Goal: Obtain resource: Download file/media

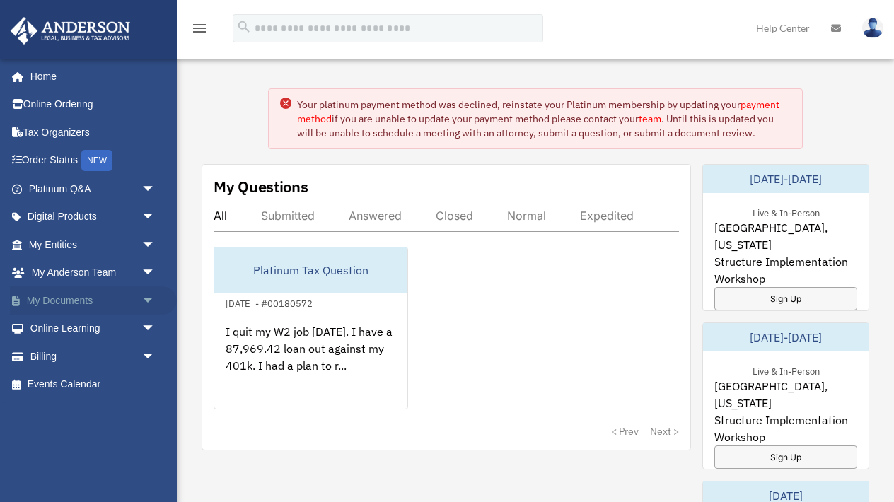
click at [80, 298] on link "My Documents arrow_drop_down" at bounding box center [93, 301] width 167 height 28
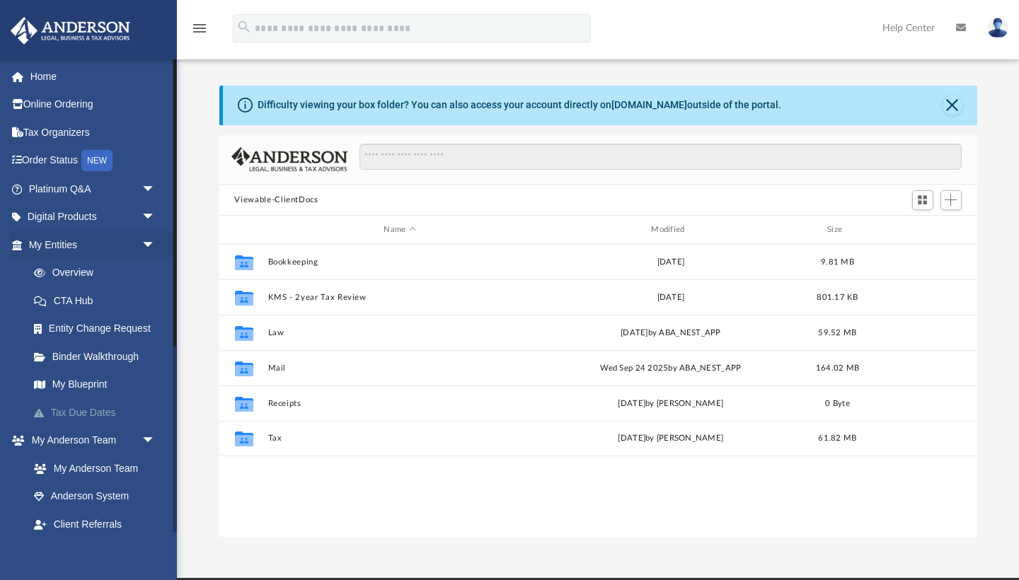
scroll to position [322, 758]
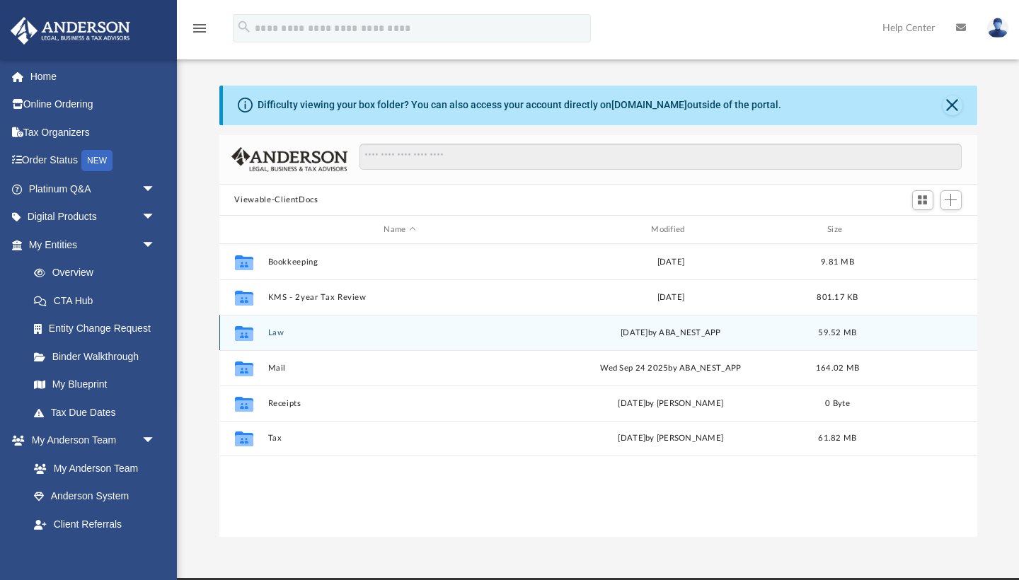
click at [272, 334] on button "Law" at bounding box center [399, 332] width 265 height 9
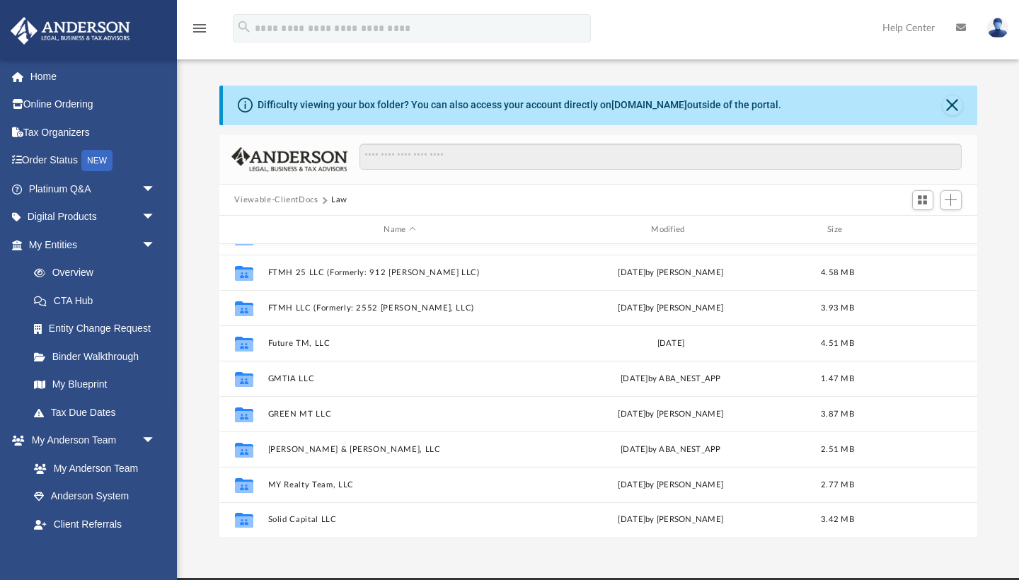
scroll to position [308, 0]
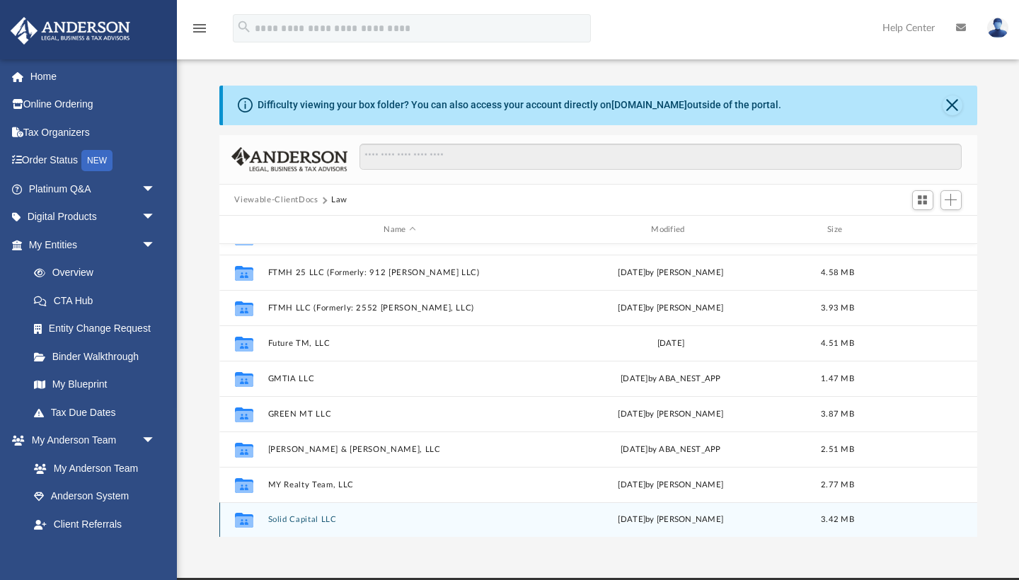
click at [308, 514] on div "Collaborated Folder Solid Capital LLC [DATE] by [PERSON_NAME] 3.42 MB" at bounding box center [598, 519] width 758 height 35
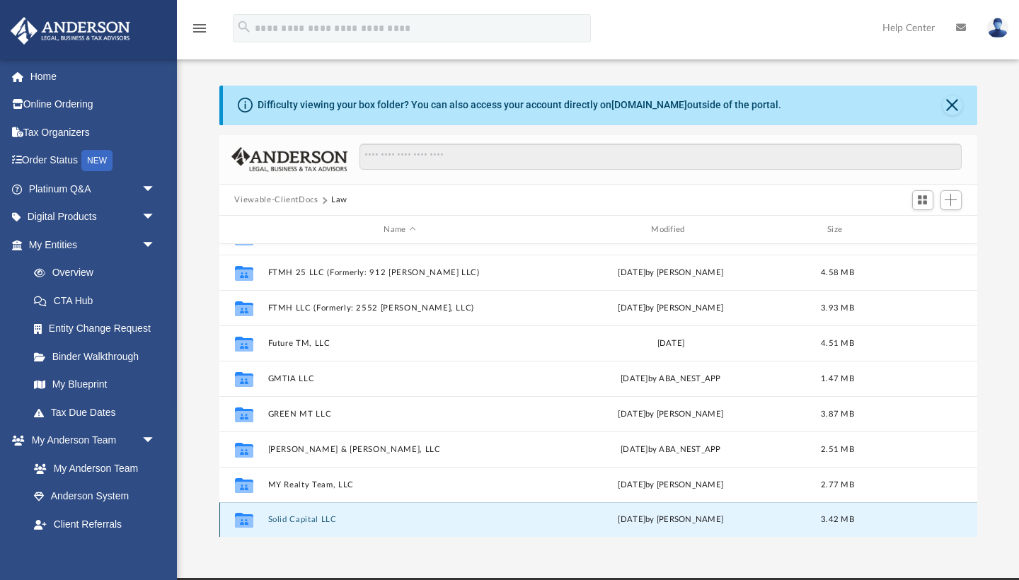
click at [307, 519] on button "Solid Capital LLC" at bounding box center [399, 520] width 265 height 9
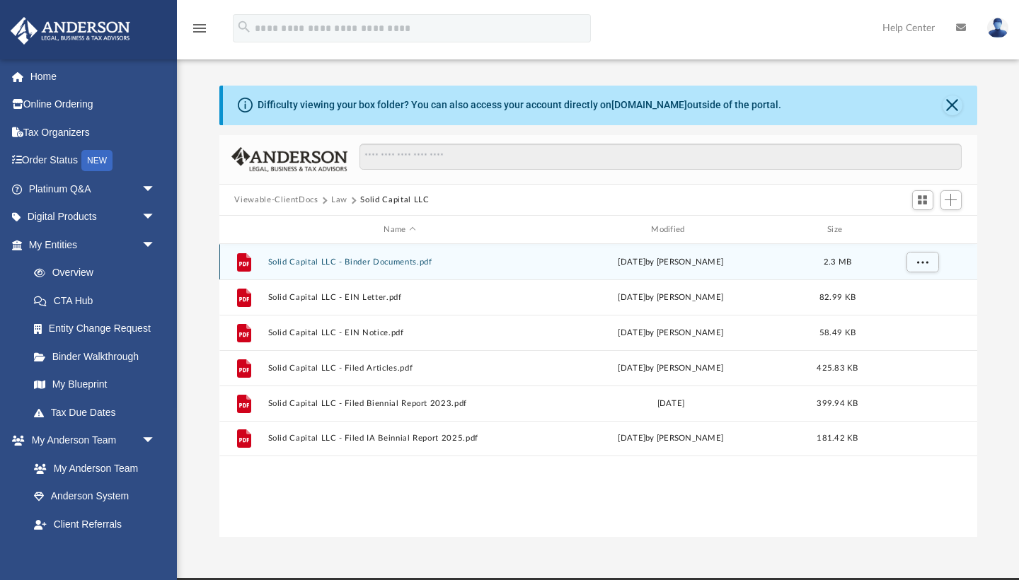
click at [337, 258] on button "Solid Capital LLC - Binder Documents.pdf" at bounding box center [399, 262] width 265 height 9
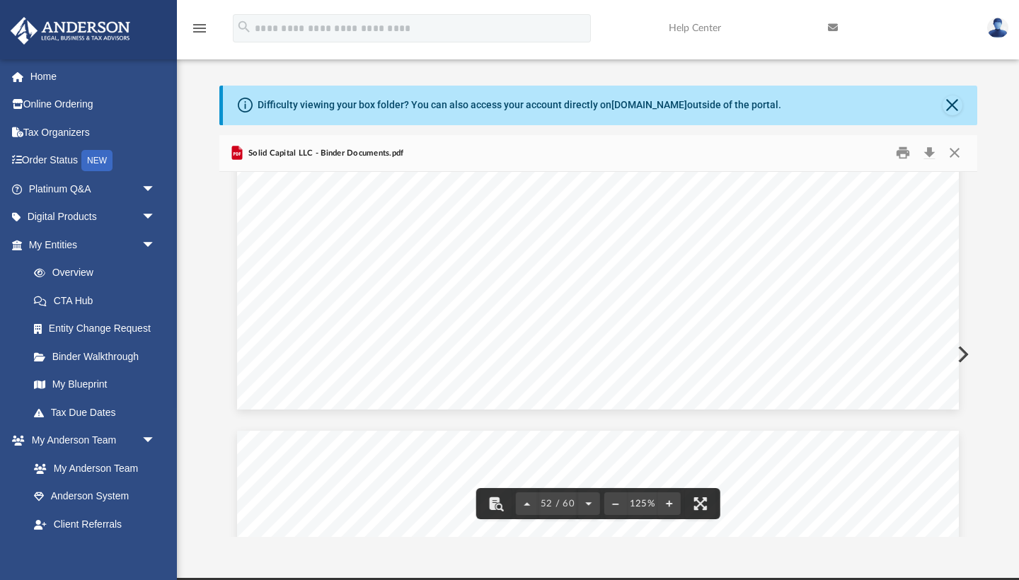
scroll to position [49414, 0]
click at [964, 146] on button "Close" at bounding box center [954, 153] width 25 height 22
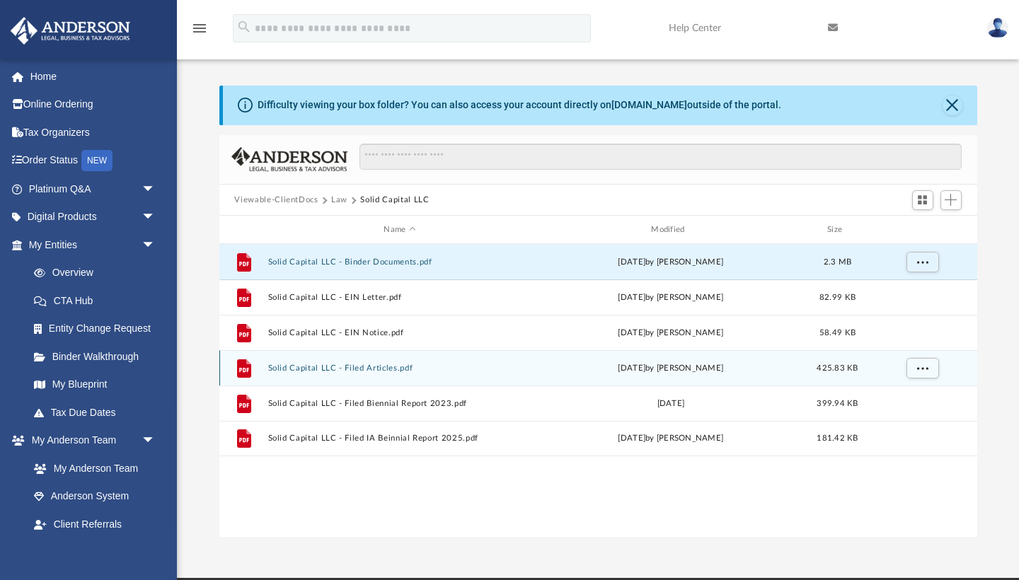
click at [378, 369] on button "Solid Capital LLC - Filed Articles.pdf" at bounding box center [399, 368] width 265 height 9
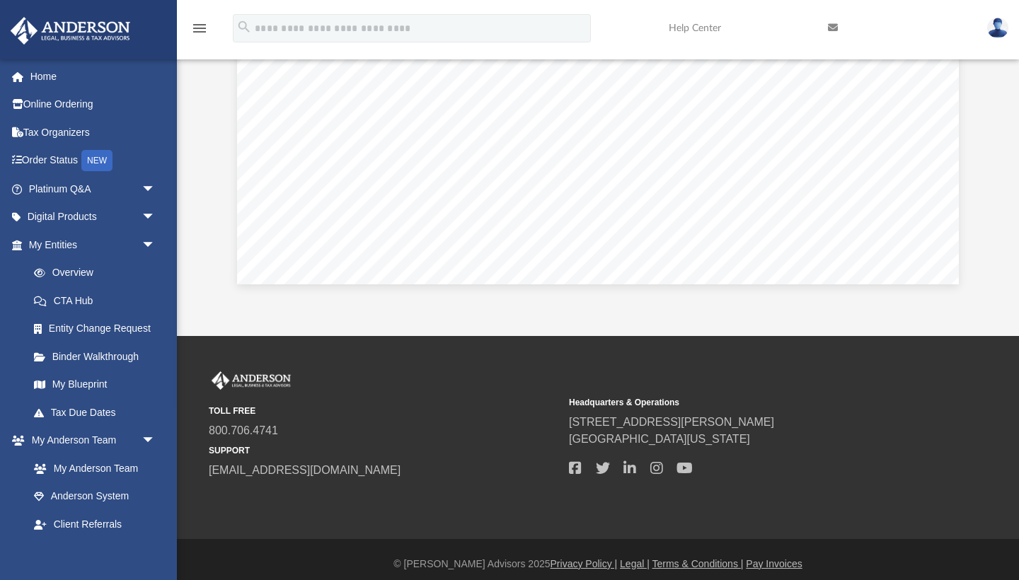
scroll to position [0, 0]
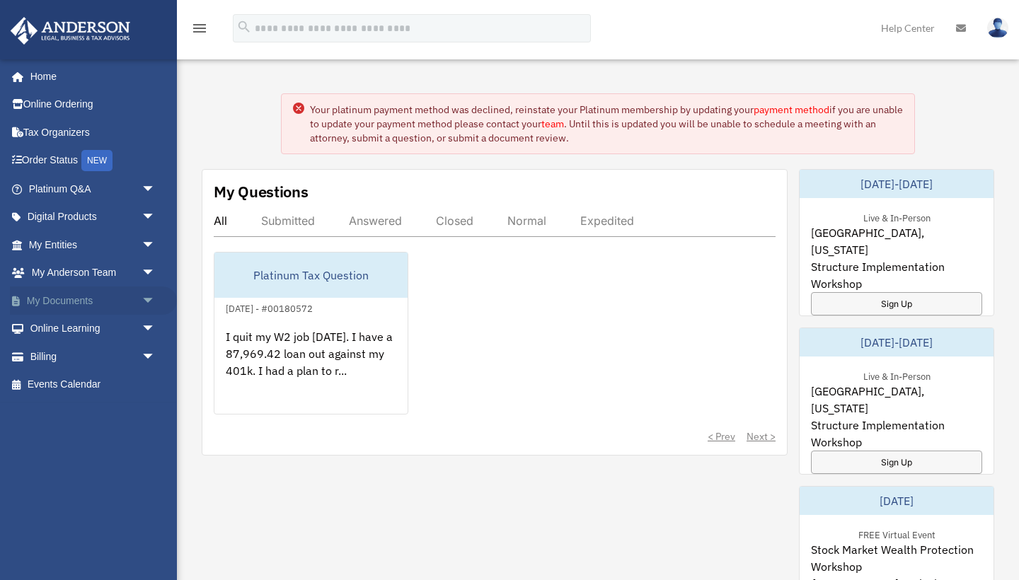
click at [132, 293] on link "My Documents arrow_drop_down" at bounding box center [93, 301] width 167 height 28
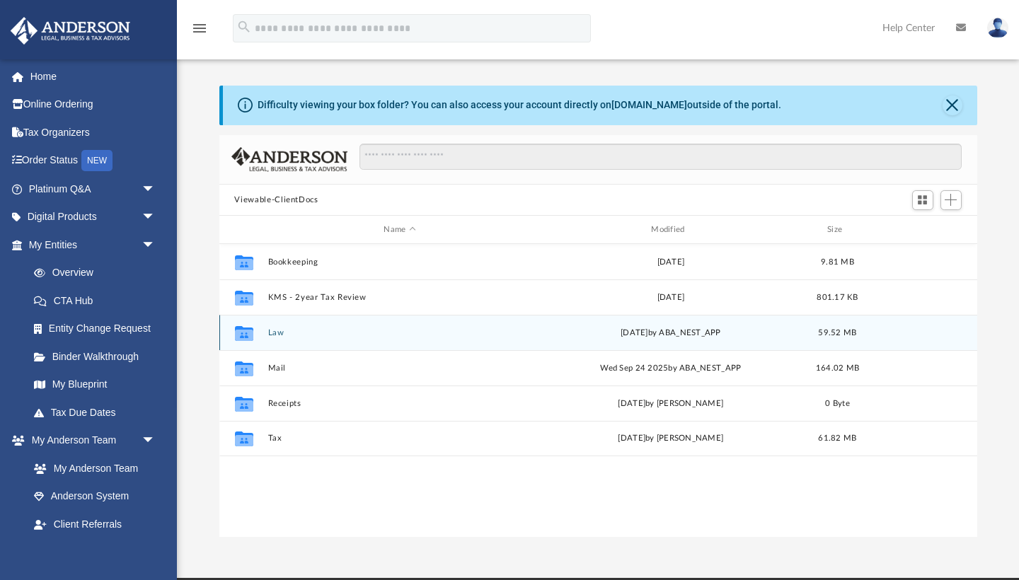
scroll to position [1, 1]
click at [288, 333] on button "Law" at bounding box center [399, 332] width 265 height 9
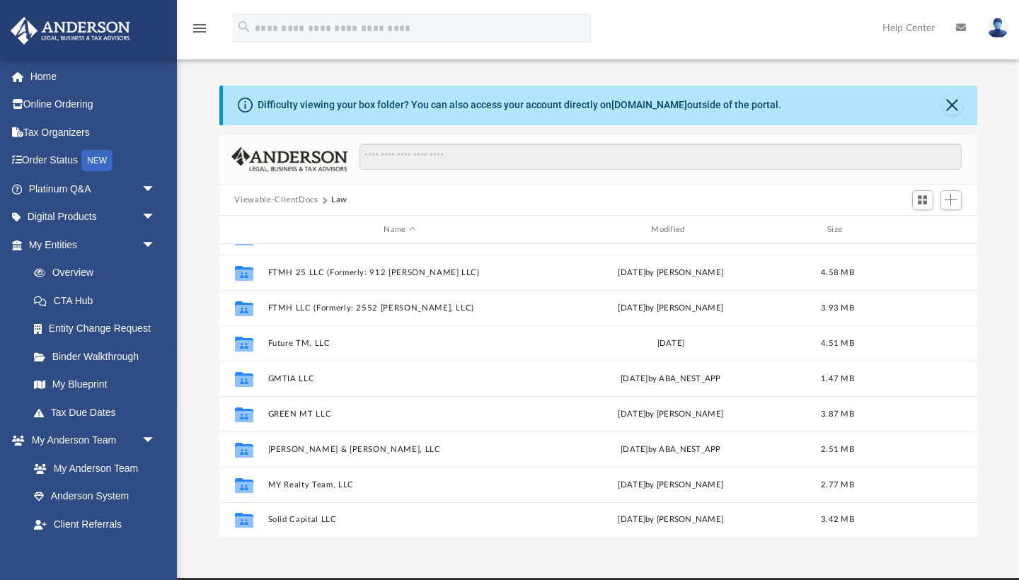
scroll to position [308, 0]
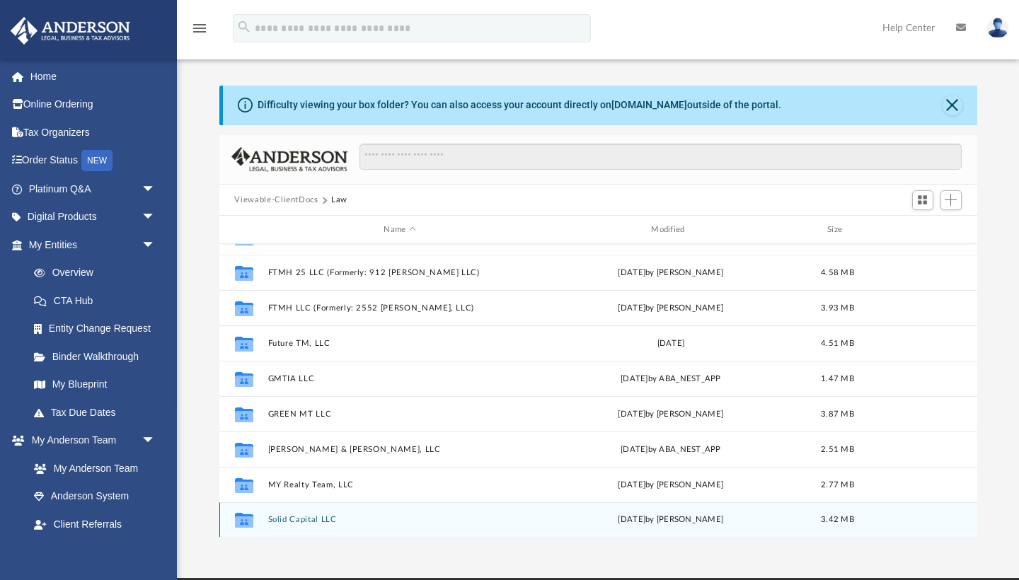
click at [301, 514] on div "Collaborated Folder Solid Capital LLC [DATE] by [PERSON_NAME] 3.42 MB" at bounding box center [598, 519] width 758 height 35
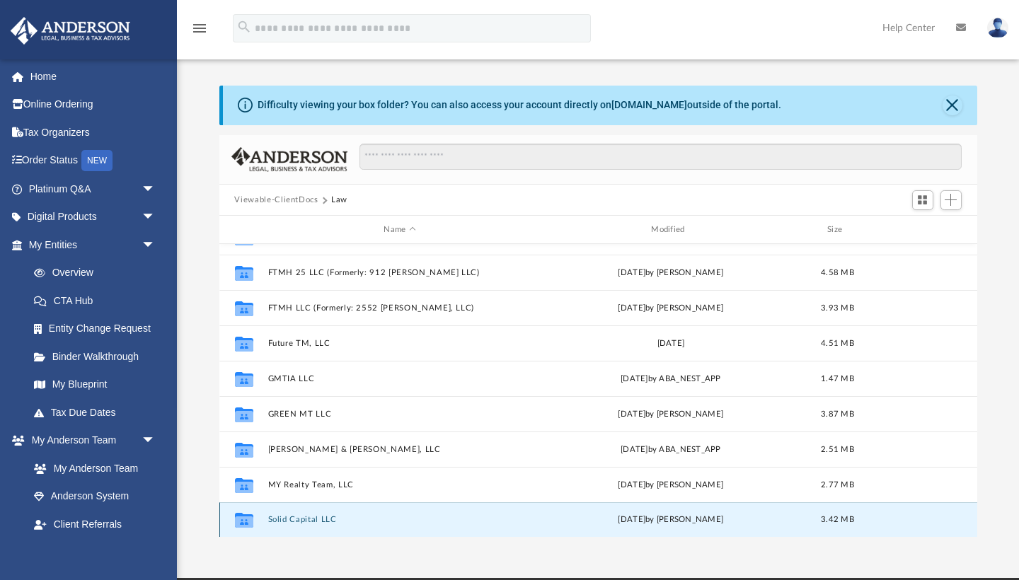
click at [301, 519] on button "Solid Capital LLC" at bounding box center [399, 520] width 265 height 9
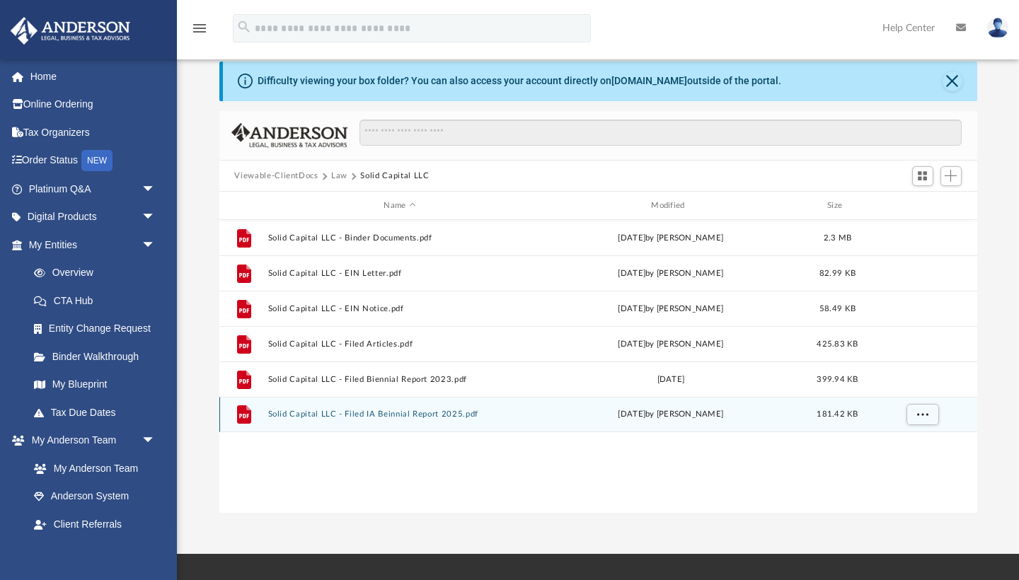
scroll to position [42, 0]
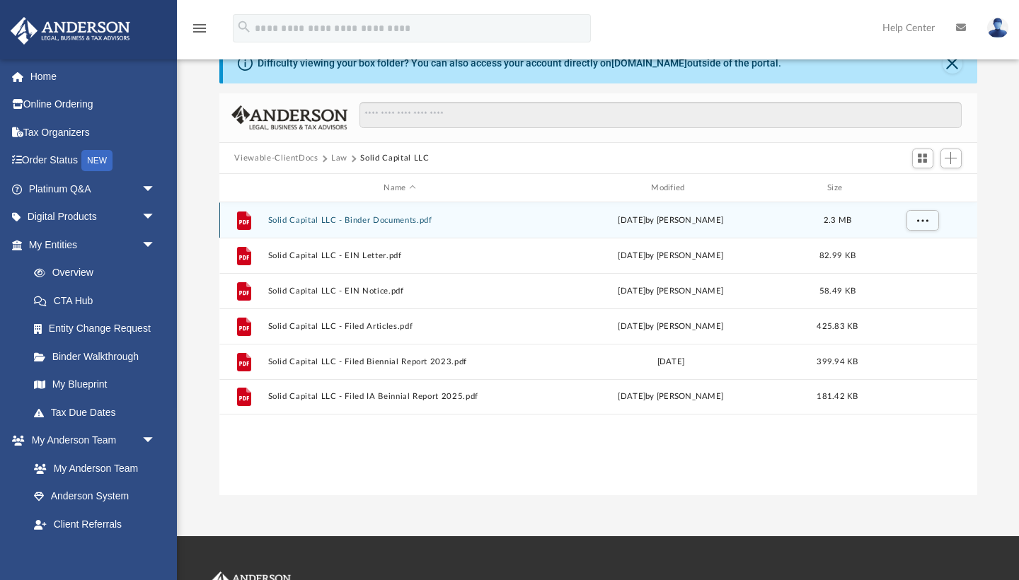
click at [314, 216] on button "Solid Capital LLC - Binder Documents.pdf" at bounding box center [399, 220] width 265 height 9
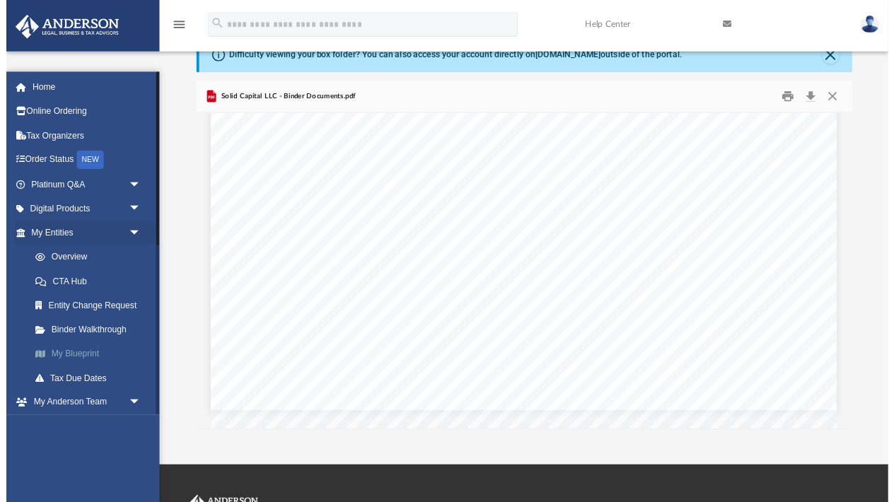
scroll to position [27067, 77]
